Goal: Task Accomplishment & Management: Complete application form

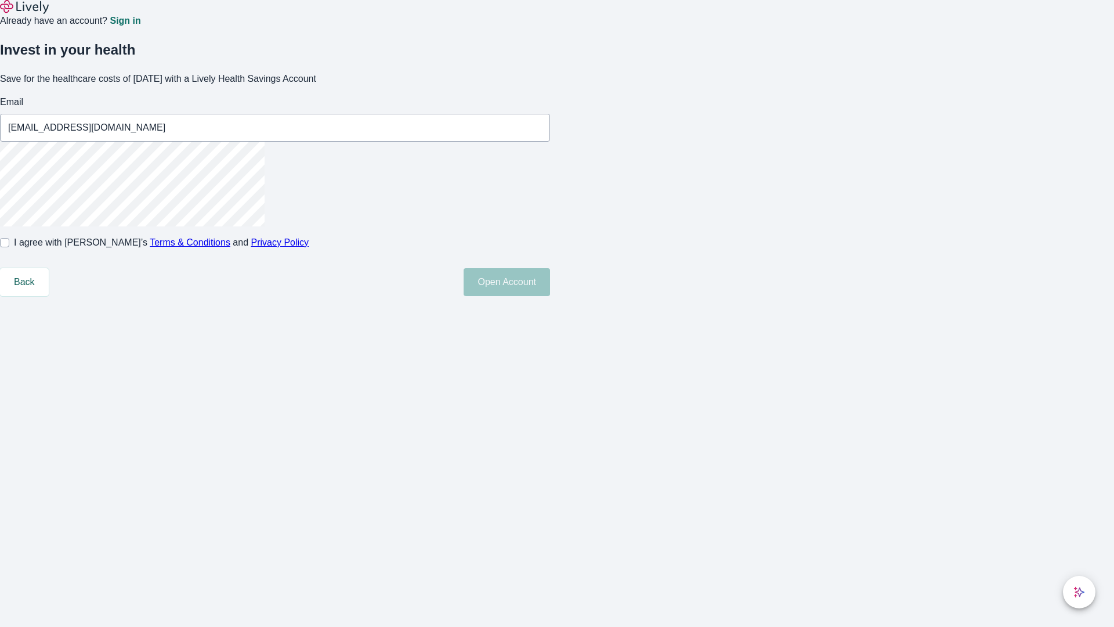
click at [9, 247] on input "I agree with Lively’s Terms & Conditions and Privacy Policy" at bounding box center [4, 242] width 9 height 9
checkbox input "true"
click at [550, 296] on button "Open Account" at bounding box center [507, 282] width 86 height 28
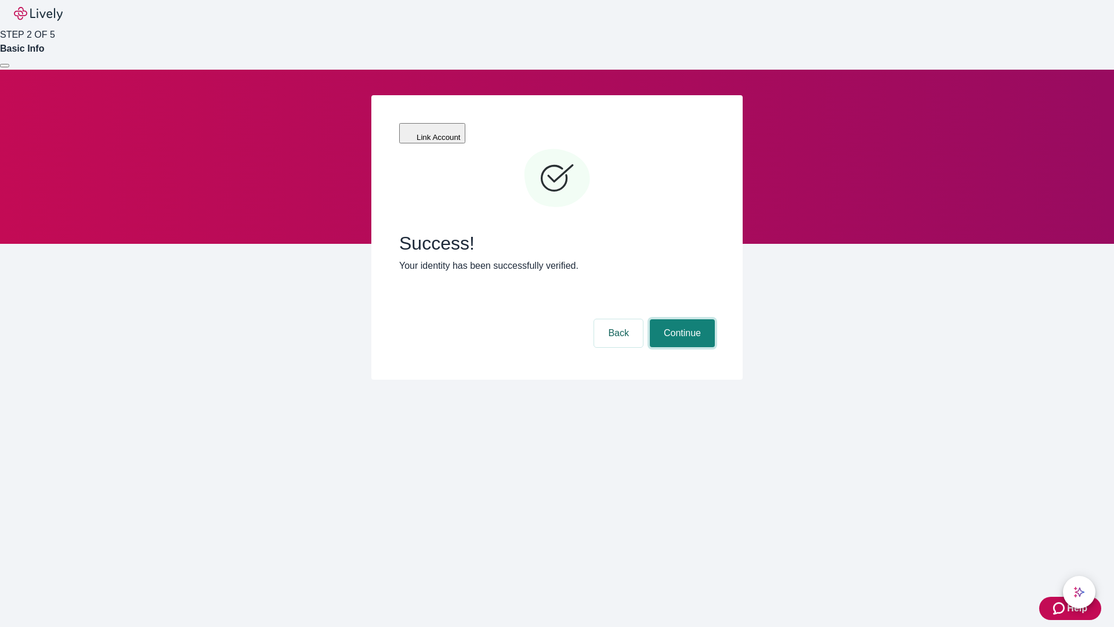
click at [681, 319] on button "Continue" at bounding box center [682, 333] width 65 height 28
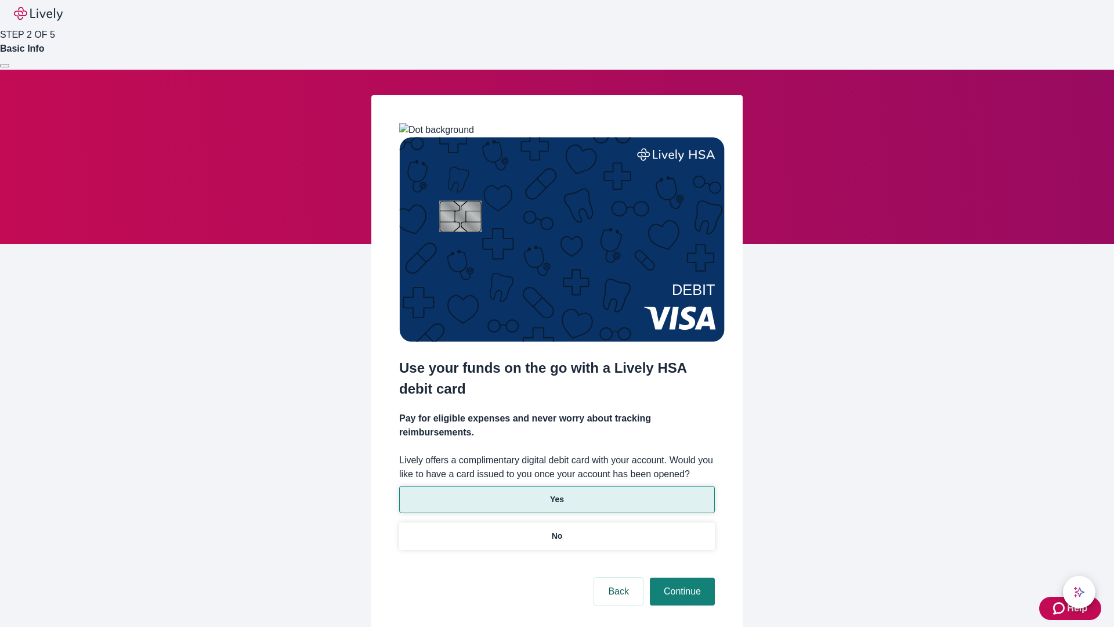
click at [556, 493] on p "Yes" at bounding box center [557, 499] width 14 height 12
click at [681, 577] on button "Continue" at bounding box center [682, 591] width 65 height 28
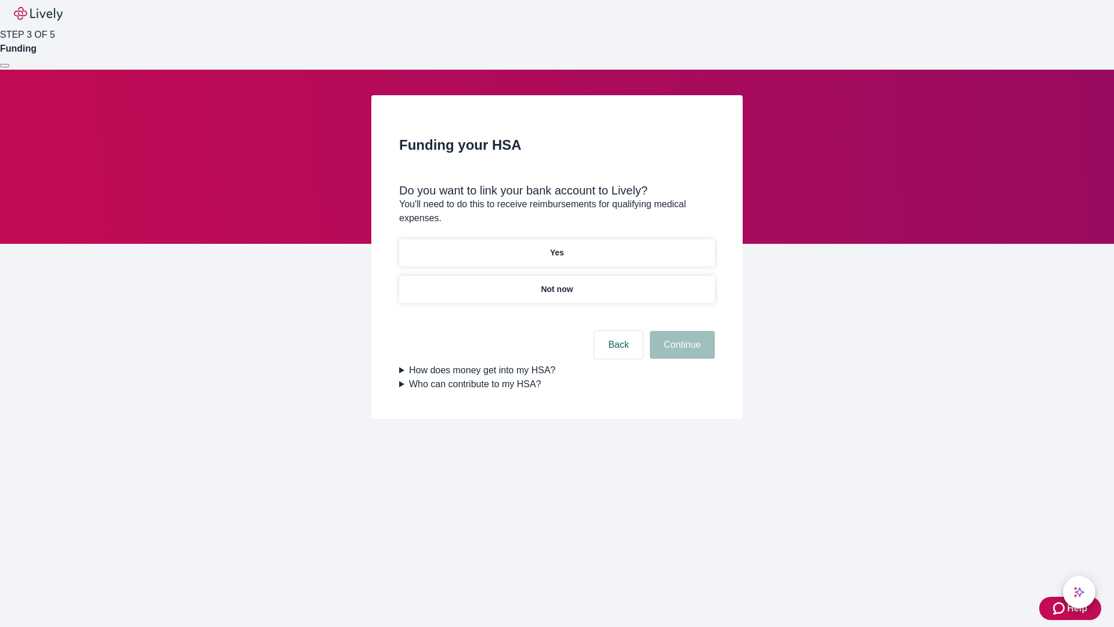
click at [556, 247] on p "Yes" at bounding box center [557, 253] width 14 height 12
click at [681, 331] on button "Continue" at bounding box center [682, 345] width 65 height 28
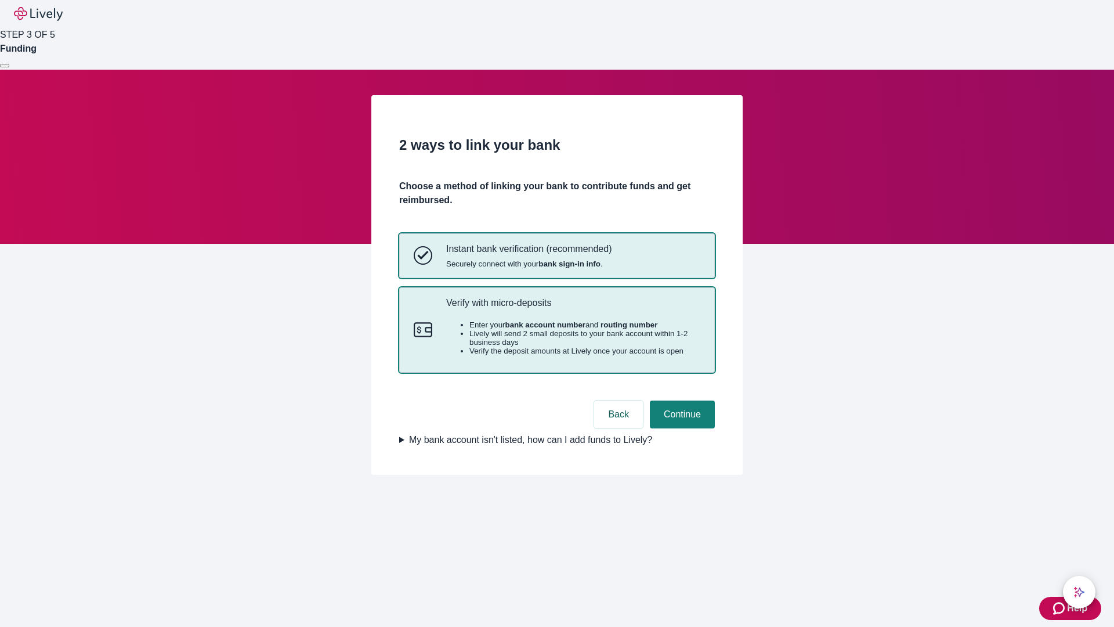
click at [573, 308] on p "Verify with micro-deposits" at bounding box center [573, 302] width 254 height 11
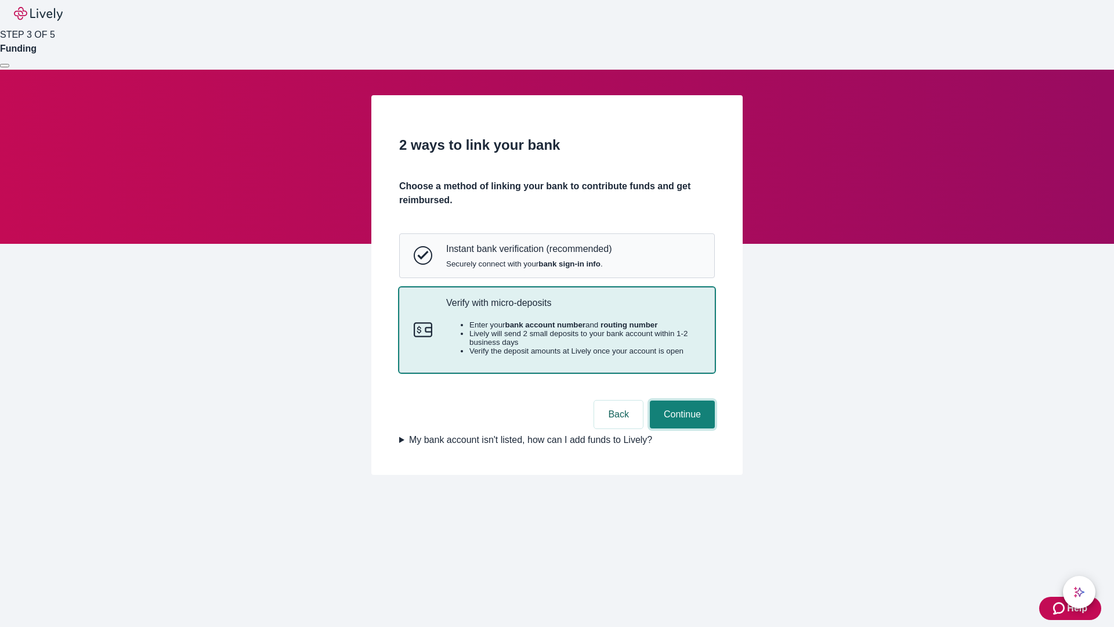
click at [681, 428] on button "Continue" at bounding box center [682, 414] width 65 height 28
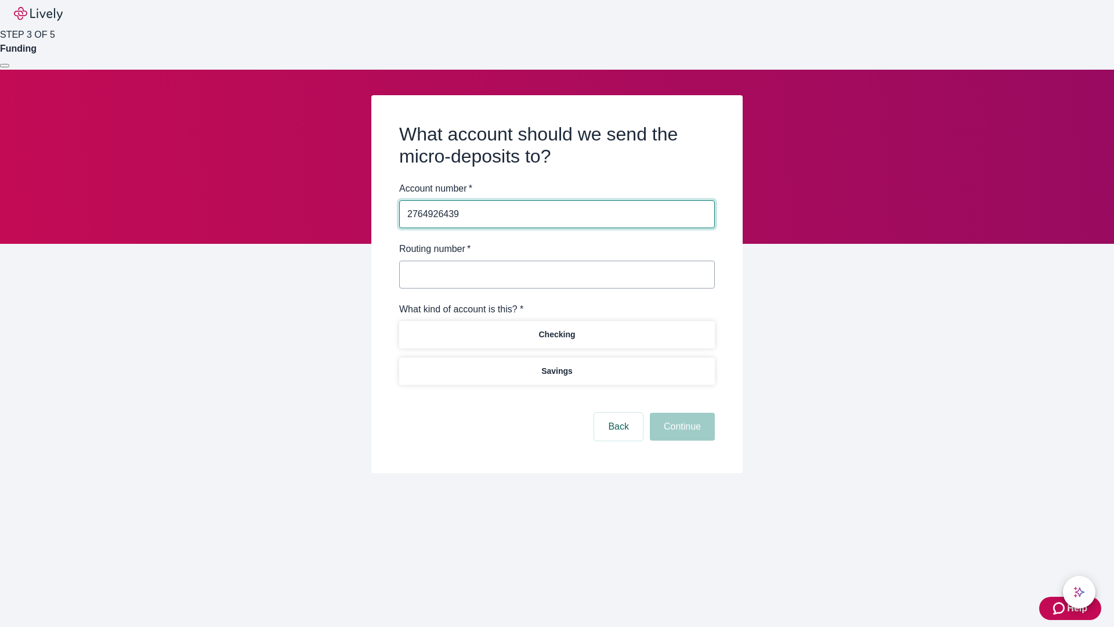
type input "2764926439"
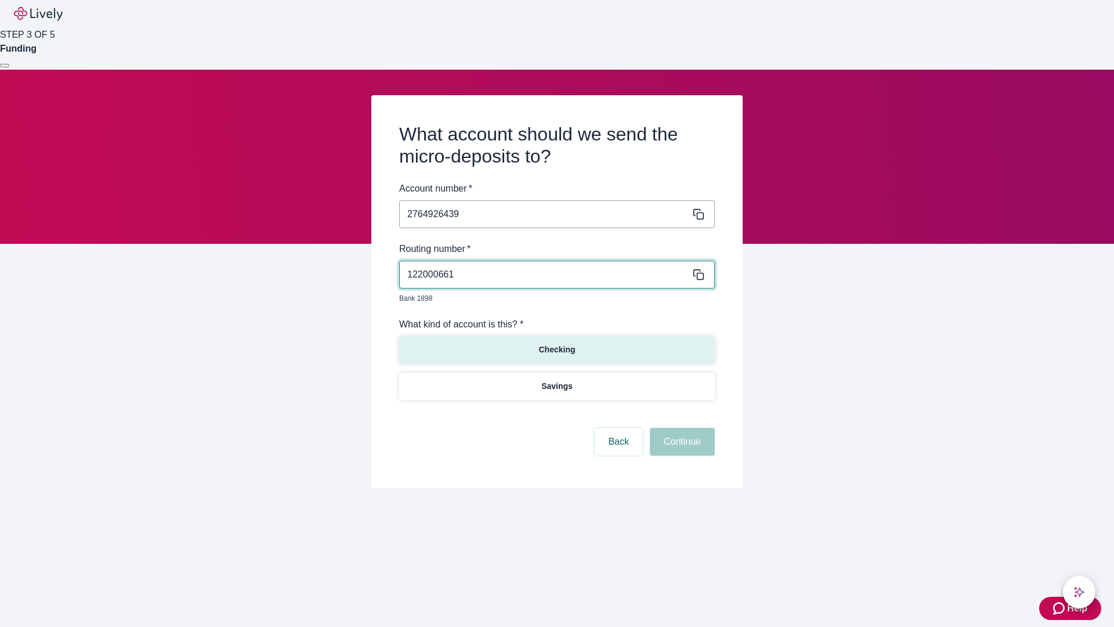
type input "122000661"
click at [556, 344] on p "Checking" at bounding box center [556, 350] width 37 height 12
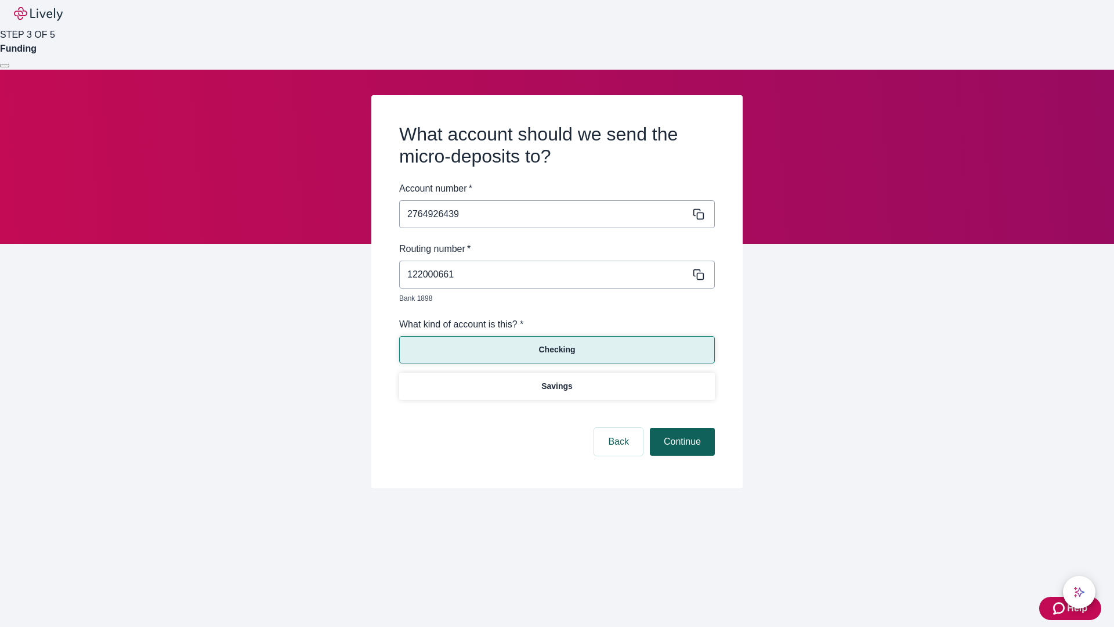
click at [681, 428] on button "Continue" at bounding box center [682, 442] width 65 height 28
